Goal: Task Accomplishment & Management: Use online tool/utility

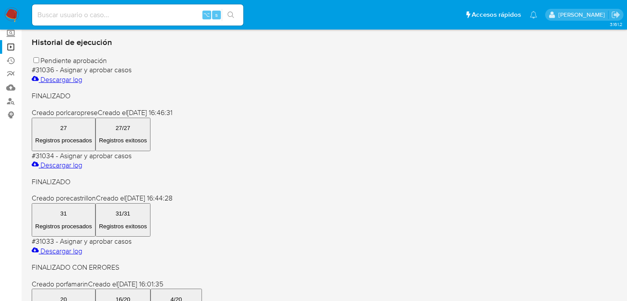
scroll to position [80, 0]
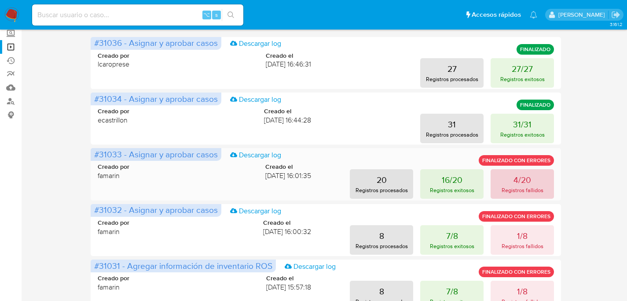
click at [523, 183] on p "4/20" at bounding box center [523, 179] width 18 height 12
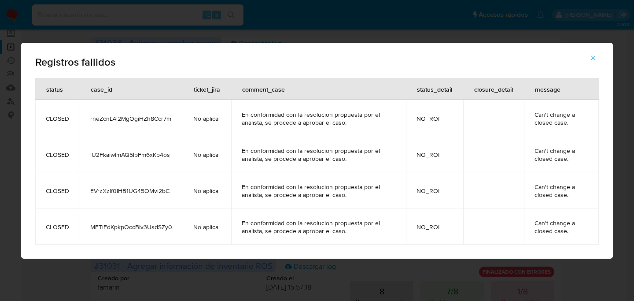
drag, startPoint x: 593, startPoint y: 70, endPoint x: 593, endPoint y: 61, distance: 8.8
click at [593, 69] on div "Registros fallidos" at bounding box center [316, 60] width 591 height 35
click at [593, 61] on icon "button" at bounding box center [593, 58] width 8 height 8
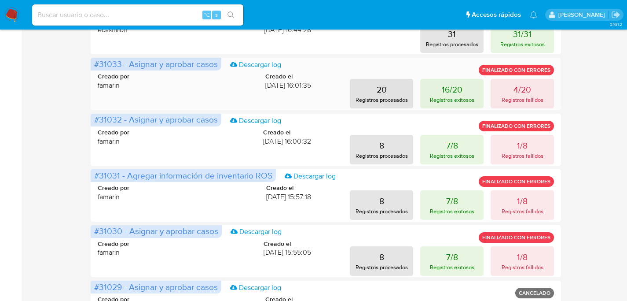
scroll to position [0, 0]
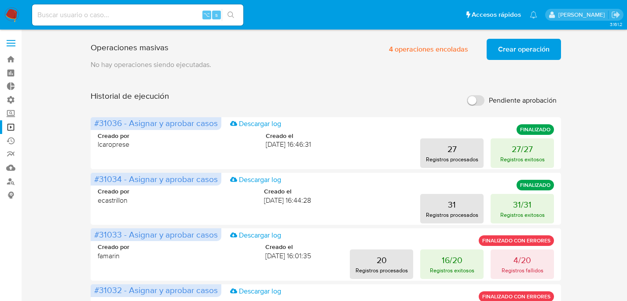
click at [10, 11] on img at bounding box center [11, 14] width 15 height 15
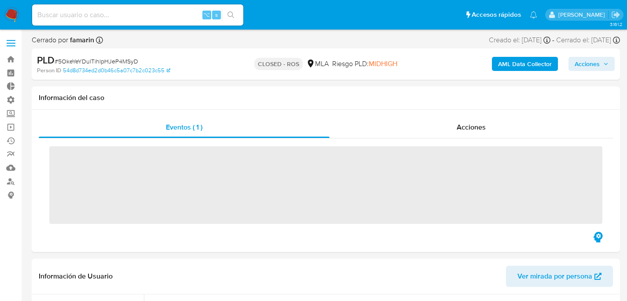
click at [142, 15] on input at bounding box center [137, 14] width 211 height 11
paste input "1062868683"
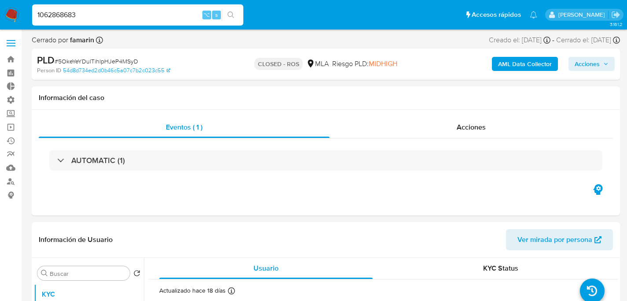
type input "1062868683"
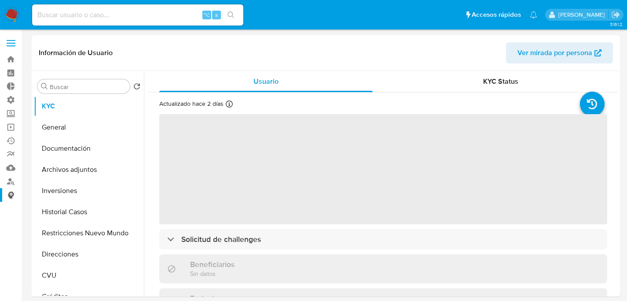
scroll to position [2, 0]
select select "10"
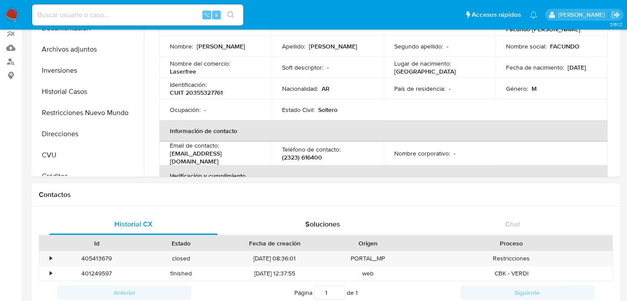
scroll to position [131, 0]
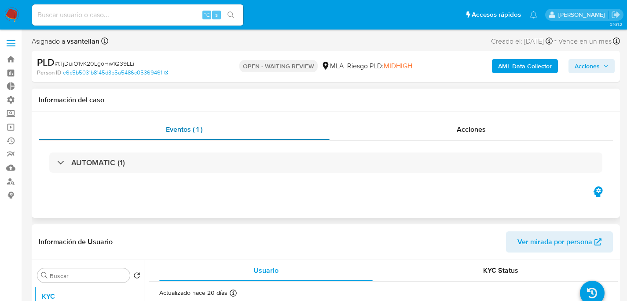
select select "10"
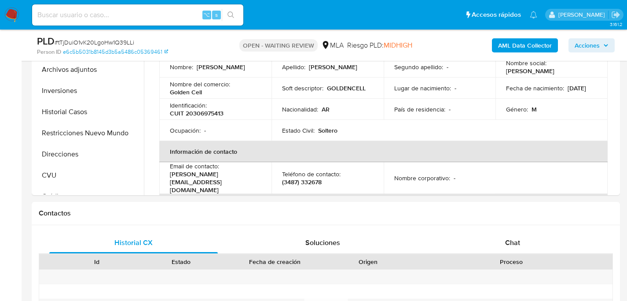
scroll to position [276, 0]
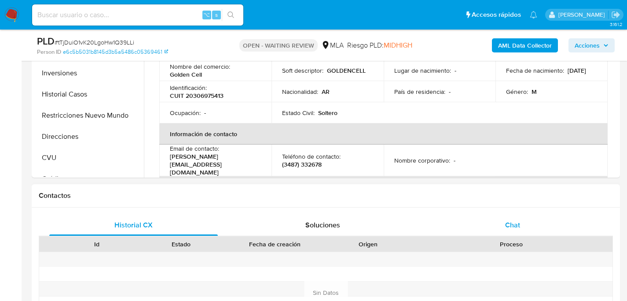
click at [476, 228] on div "Chat" at bounding box center [512, 224] width 169 height 21
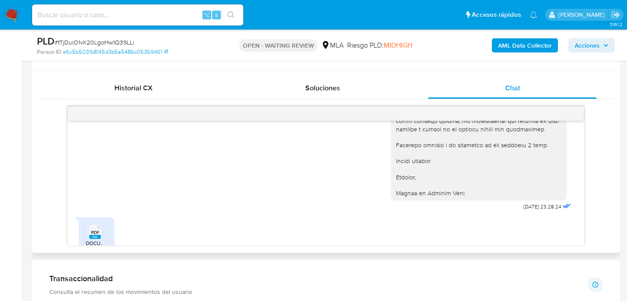
scroll to position [763, 0]
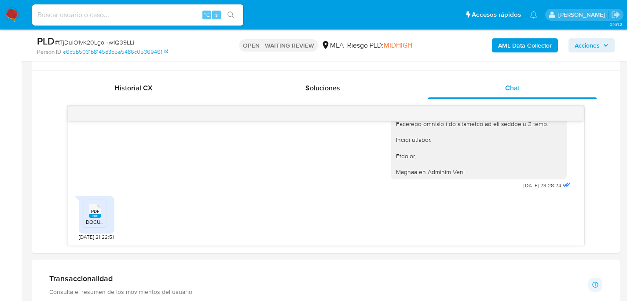
click at [103, 6] on div "⌥ s" at bounding box center [137, 14] width 211 height 21
click at [109, 10] on input at bounding box center [137, 14] width 211 height 11
paste input "1062868683"
type input "1062868683"
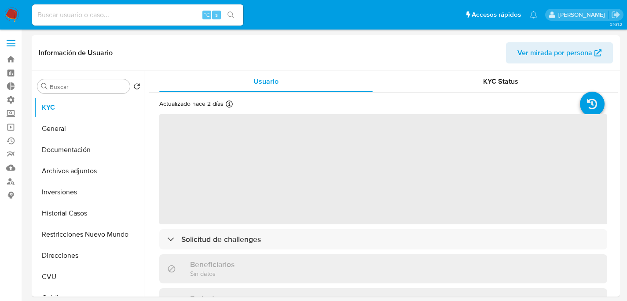
select select "10"
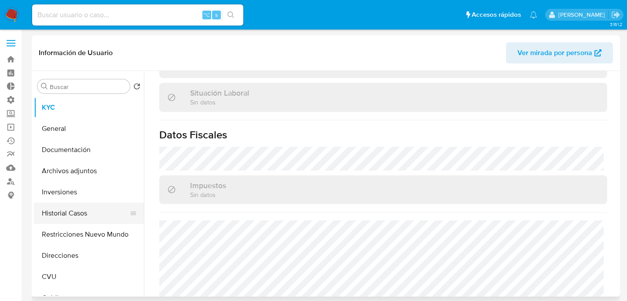
click at [67, 216] on button "Historial Casos" at bounding box center [85, 212] width 103 height 21
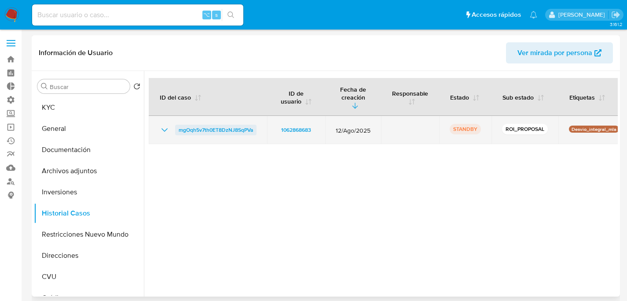
click at [195, 125] on span "mgOqh5v7th0ET8DzNJ8SqPVa" at bounding box center [216, 130] width 74 height 11
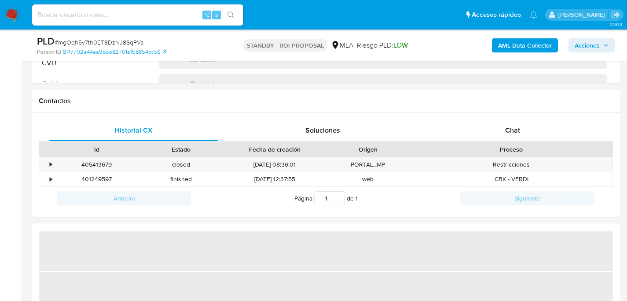
scroll to position [426, 0]
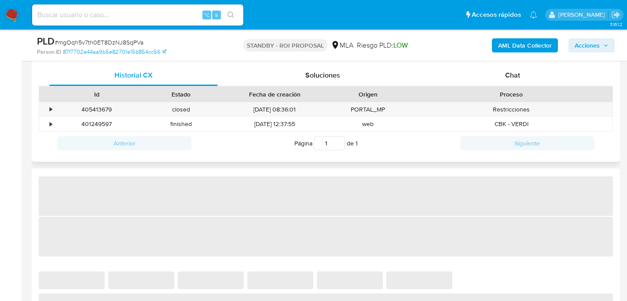
select select "10"
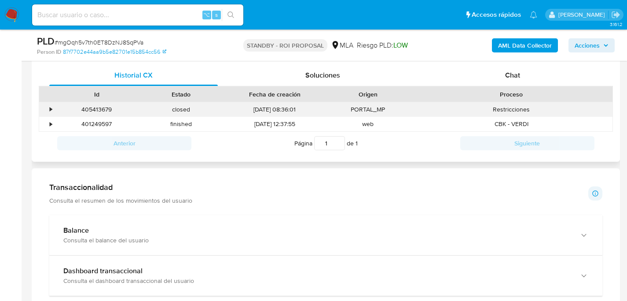
click at [97, 110] on div "405413679" at bounding box center [97, 109] width 84 height 15
copy div "405413679"
click at [221, 146] on div "Página 1 de 1" at bounding box center [325, 143] width 269 height 17
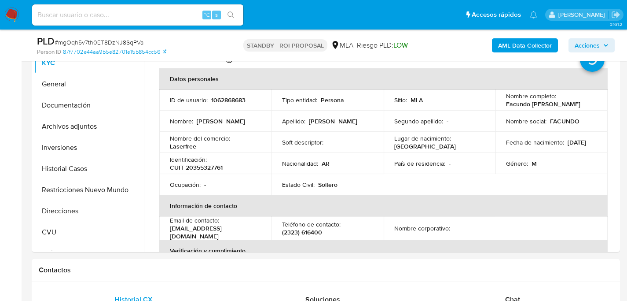
scroll to position [200, 0]
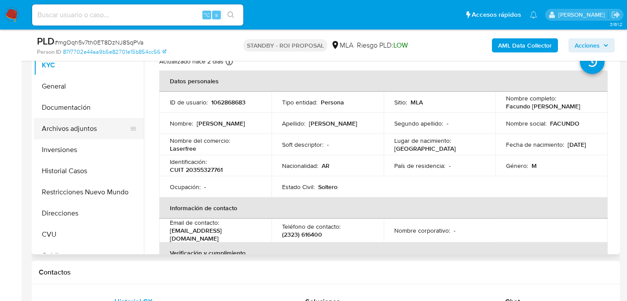
click at [74, 132] on button "Archivos adjuntos" at bounding box center [85, 128] width 103 height 21
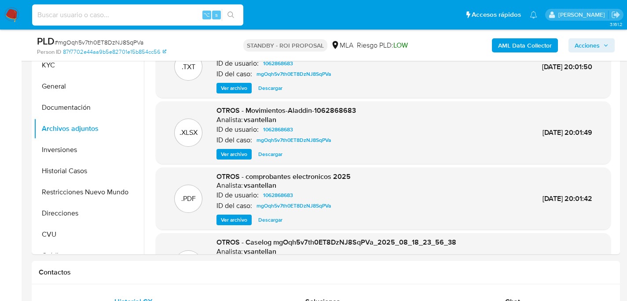
click at [89, 15] on input at bounding box center [137, 14] width 211 height 11
paste input "4684jHsP8UQxnOIkt3dWni0w"
type input "4684jHsP8UQxnOIkt3dWni0w"
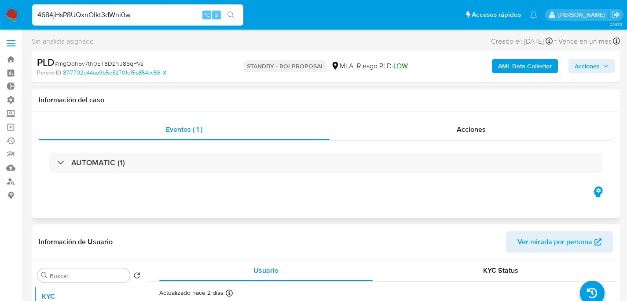
select select "10"
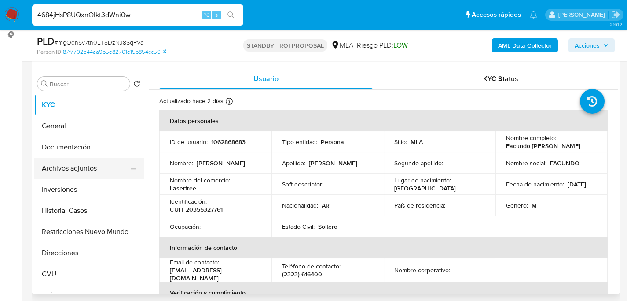
click at [58, 175] on button "Archivos adjuntos" at bounding box center [85, 168] width 103 height 21
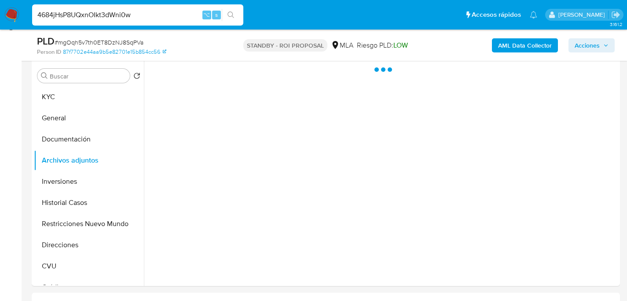
scroll to position [170, 0]
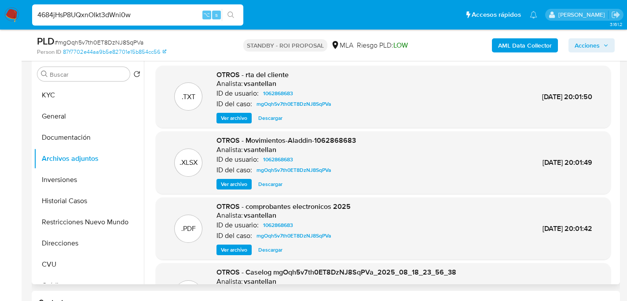
click at [265, 186] on span "Descargar" at bounding box center [270, 184] width 24 height 9
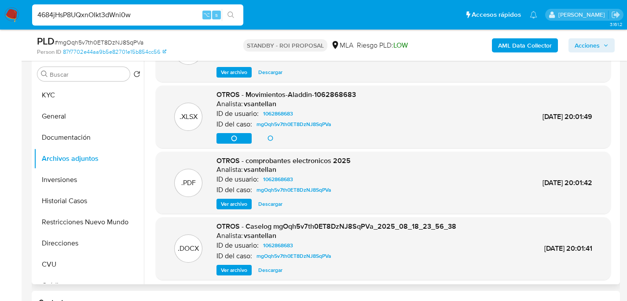
scroll to position [50, 0]
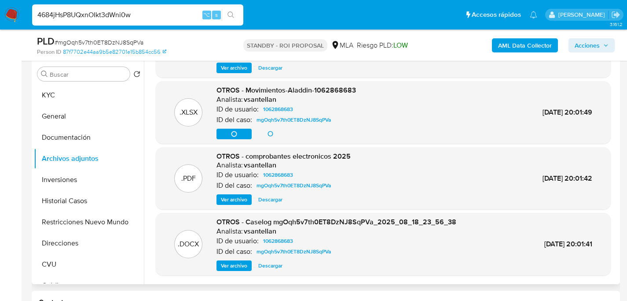
click at [275, 266] on span "Descargar" at bounding box center [270, 265] width 24 height 9
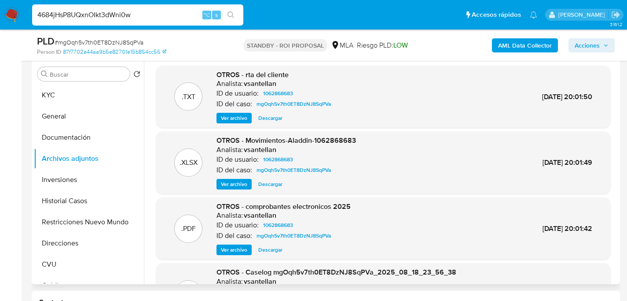
click at [231, 111] on div "OTROS - rta del cliente Analista: vsantellan ID de usuario: 1062868683 ID del c…" at bounding box center [276, 97] width 118 height 54
click at [233, 117] on span "Ver archivo" at bounding box center [234, 118] width 26 height 9
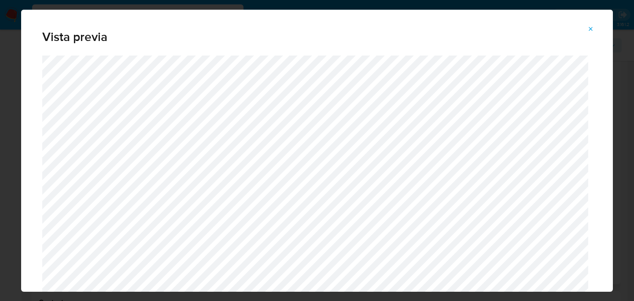
click at [591, 31] on icon "Attachment preview" at bounding box center [590, 29] width 7 height 7
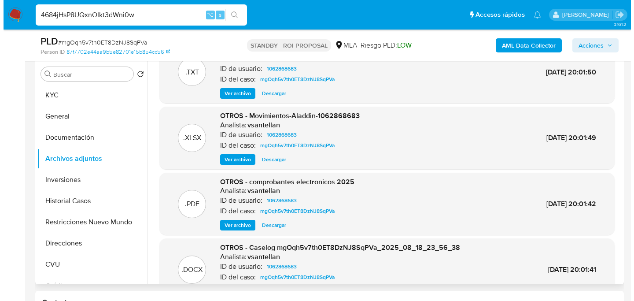
scroll to position [21, 0]
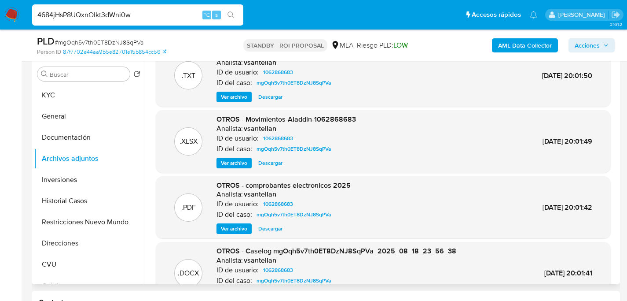
click at [235, 95] on span "Ver archivo" at bounding box center [234, 96] width 26 height 9
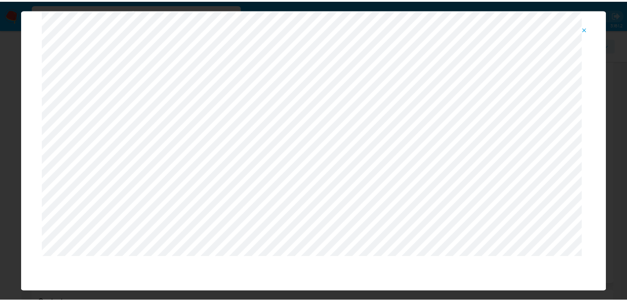
scroll to position [28, 0]
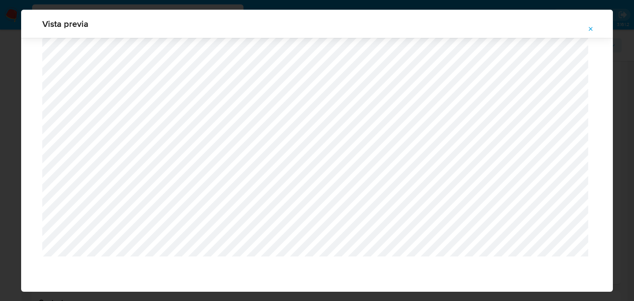
click at [593, 29] on icon "Attachment preview" at bounding box center [590, 29] width 7 height 7
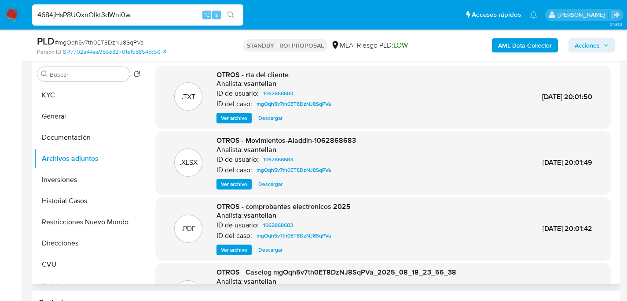
scroll to position [0, 0]
